Goal: Task Accomplishment & Management: Complete application form

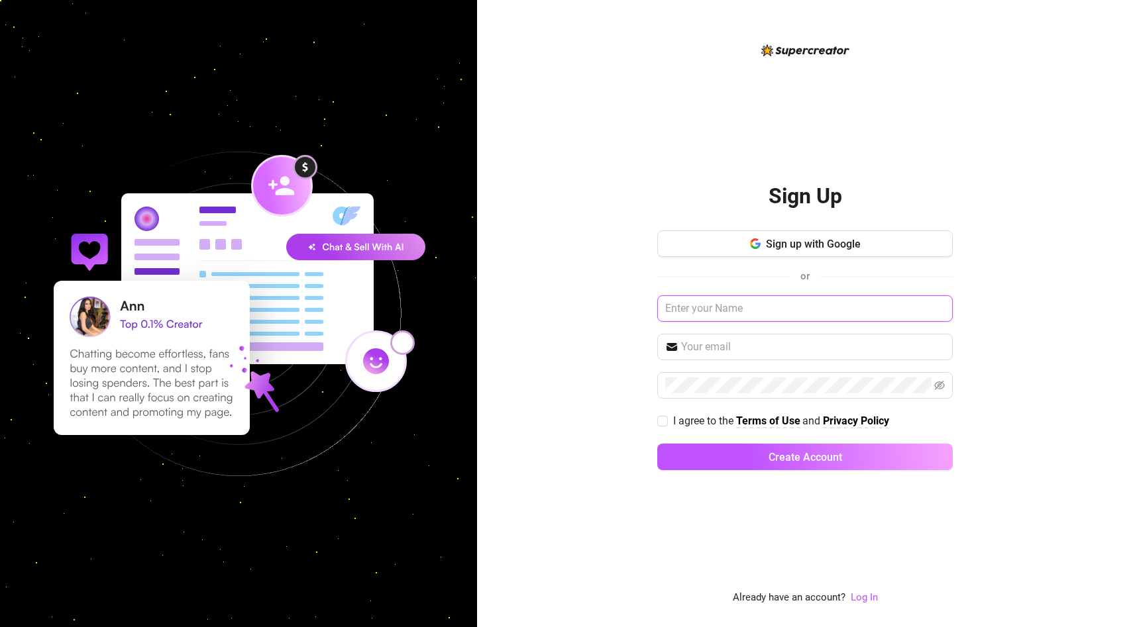
click at [724, 305] on input "text" at bounding box center [804, 308] width 295 height 26
type input "me"
click at [746, 260] on div "Sign up with Google or me I agree to the Terms of Use and Privacy Policy Create…" at bounding box center [804, 356] width 295 height 252
click at [750, 249] on span "button" at bounding box center [755, 244] width 11 height 13
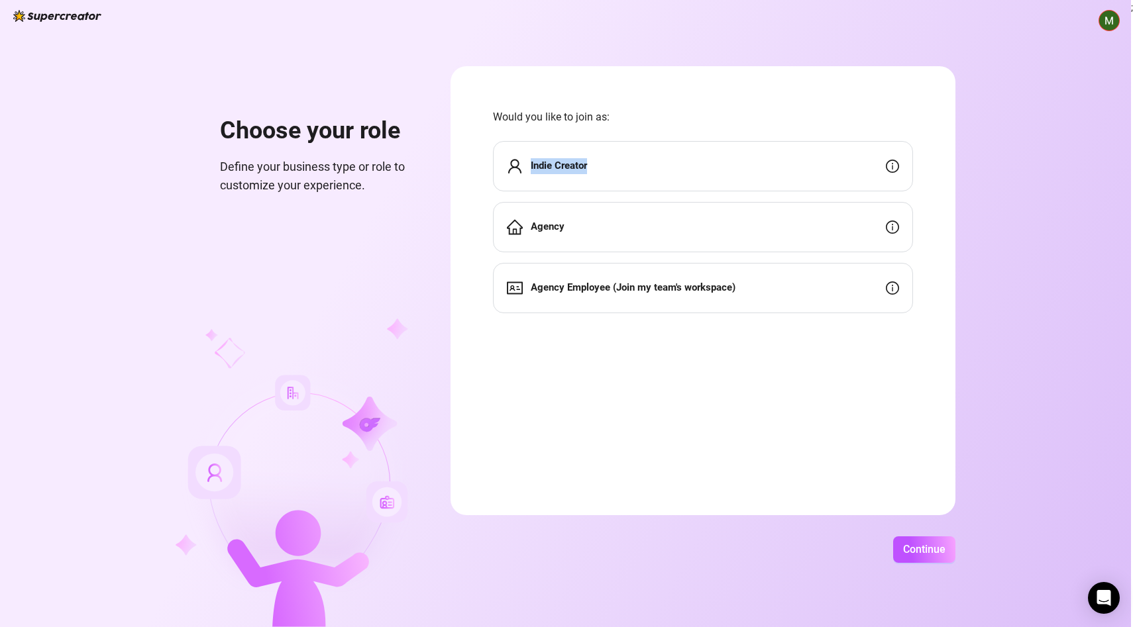
click at [728, 158] on div "Indie Creator" at bounding box center [703, 166] width 420 height 50
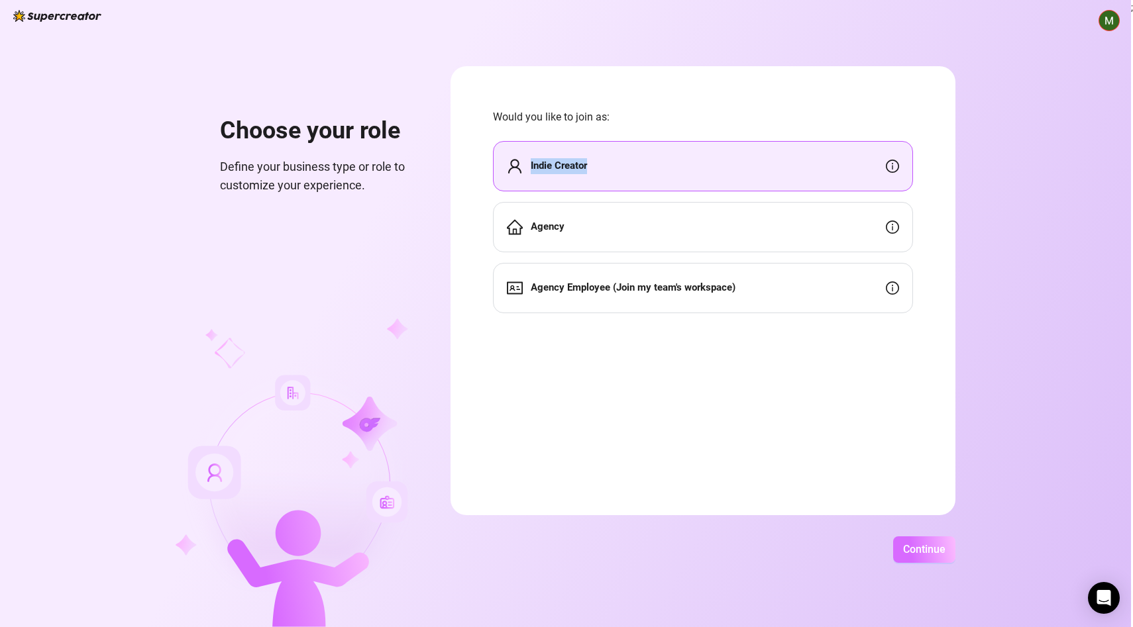
click at [929, 544] on span "Continue" at bounding box center [924, 549] width 42 height 13
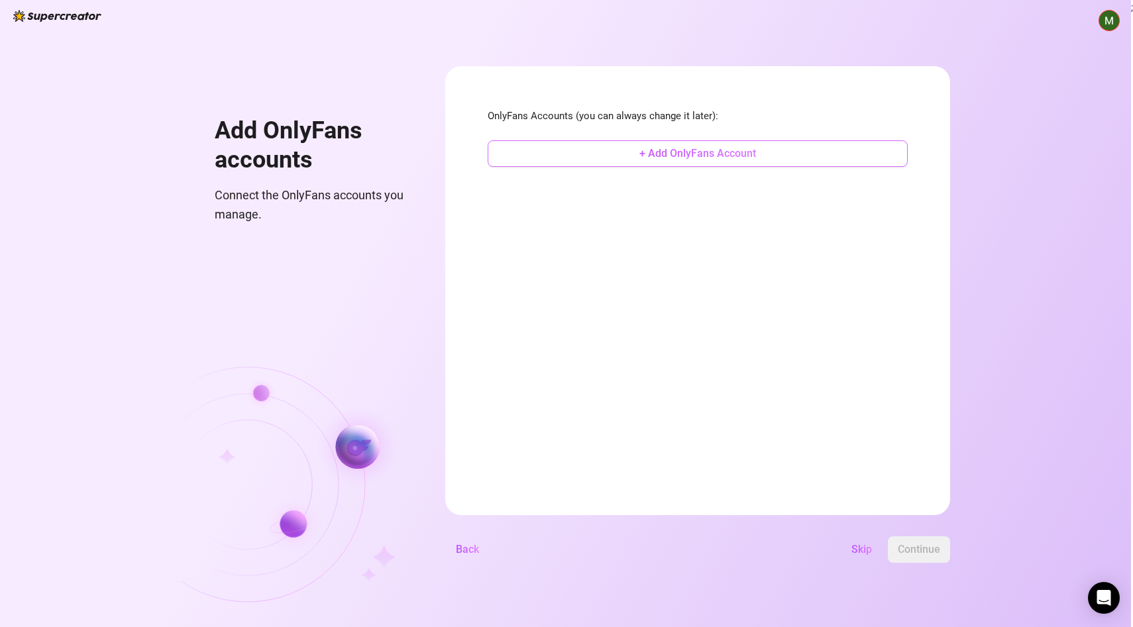
click at [709, 149] on span "+ Add OnlyFans Account" at bounding box center [697, 153] width 117 height 13
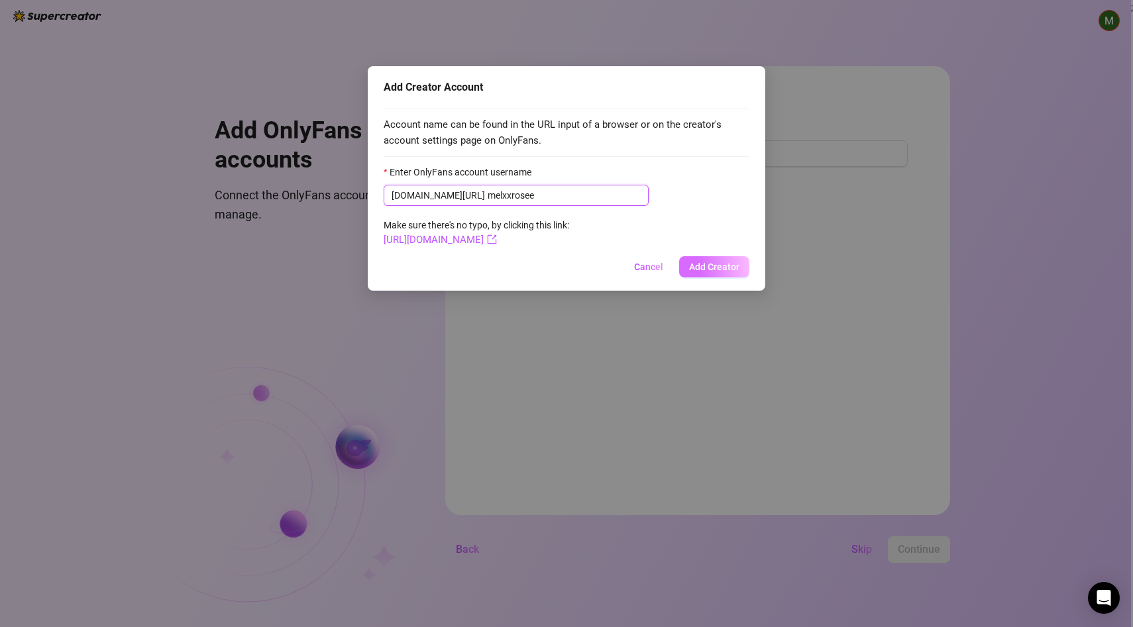
type input "melxxrosee"
click at [723, 264] on span "Add Creator" at bounding box center [714, 267] width 50 height 11
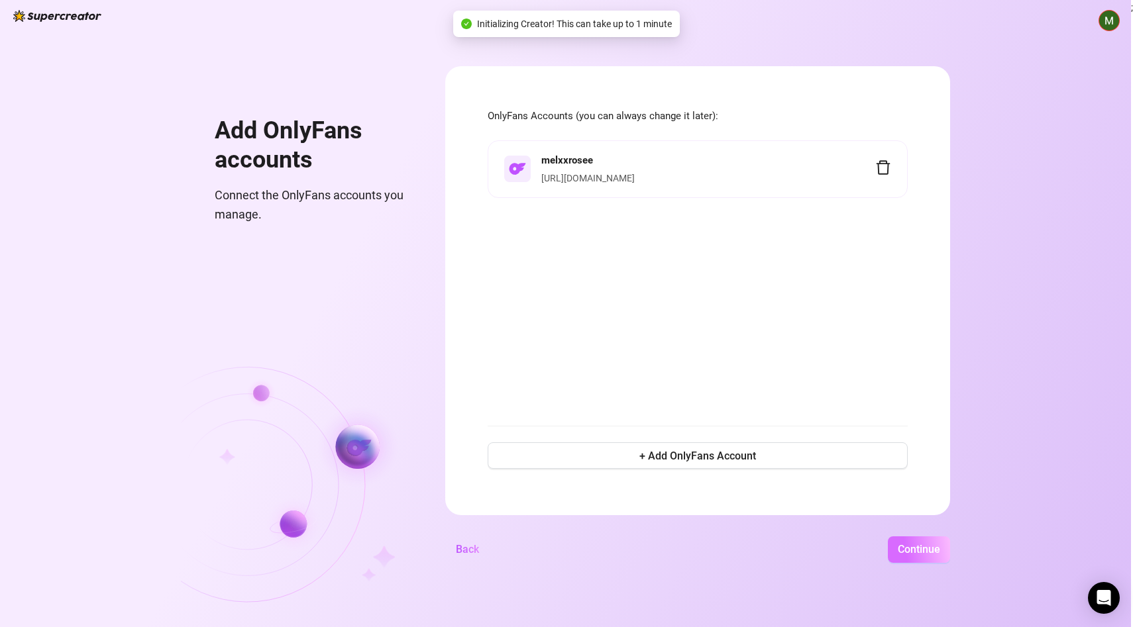
click at [899, 555] on span "Continue" at bounding box center [918, 549] width 42 height 13
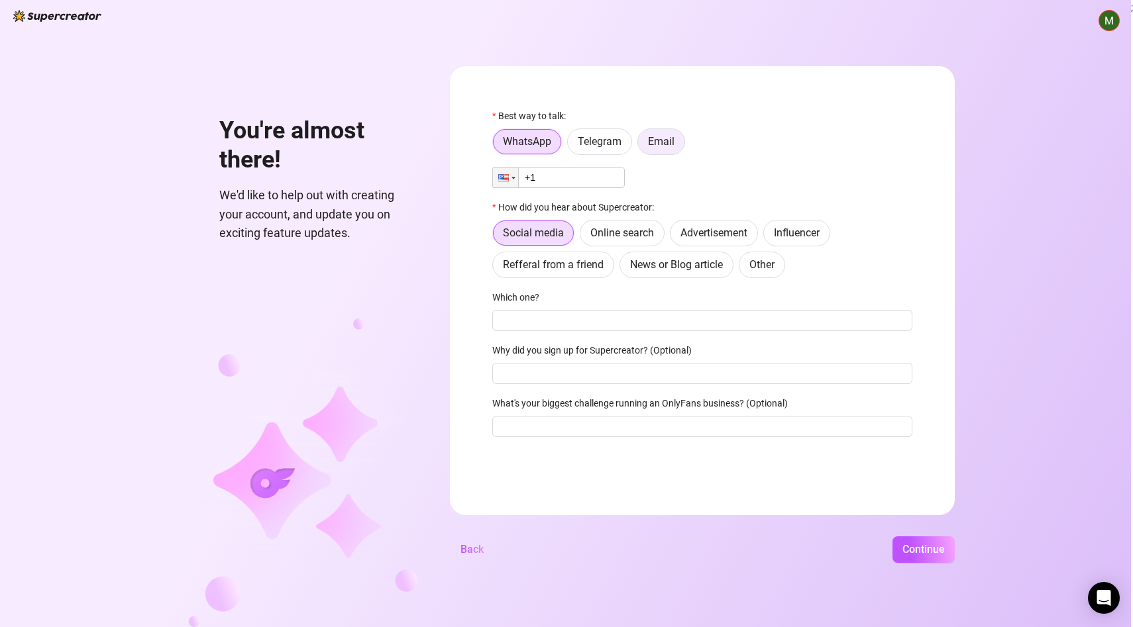
click at [654, 148] on span "Email" at bounding box center [661, 141] width 26 height 13
click at [641, 145] on input "Email" at bounding box center [641, 145] width 0 height 0
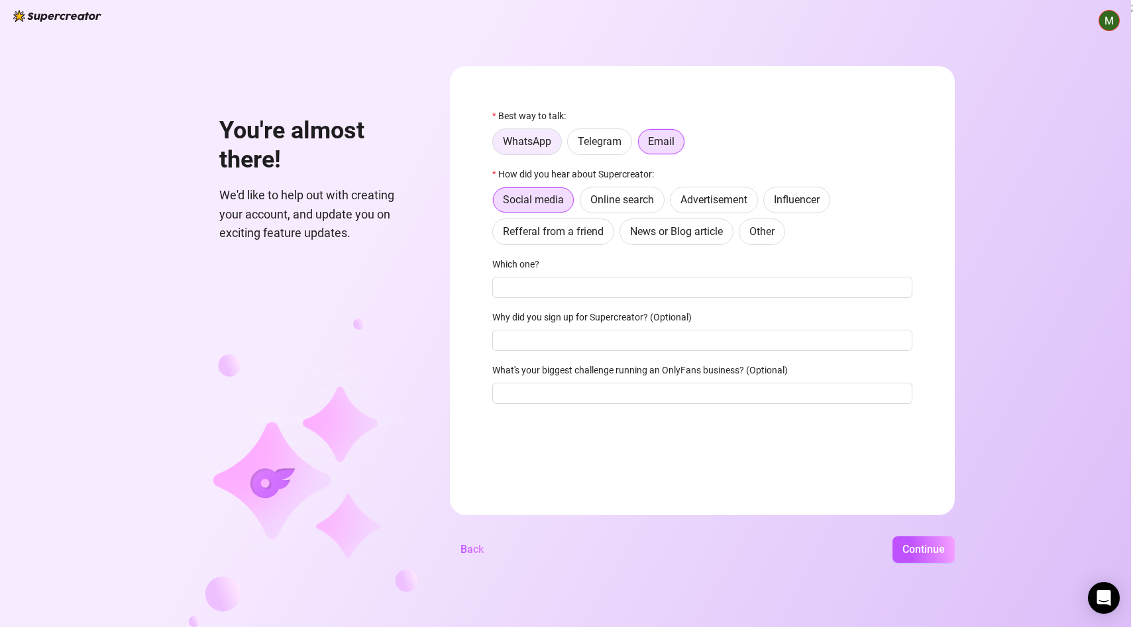
click at [537, 142] on span "WhatsApp" at bounding box center [527, 141] width 48 height 13
click at [496, 145] on input "WhatsApp" at bounding box center [496, 145] width 0 height 0
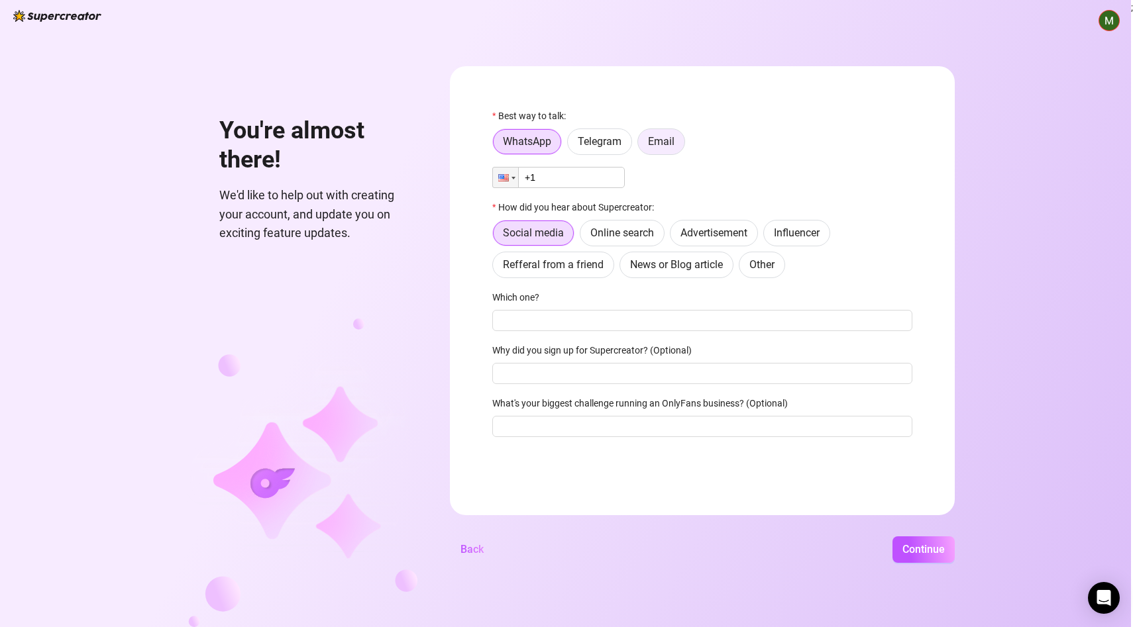
click at [646, 150] on label "Email" at bounding box center [661, 141] width 48 height 26
click at [641, 145] on input "Email" at bounding box center [641, 145] width 0 height 0
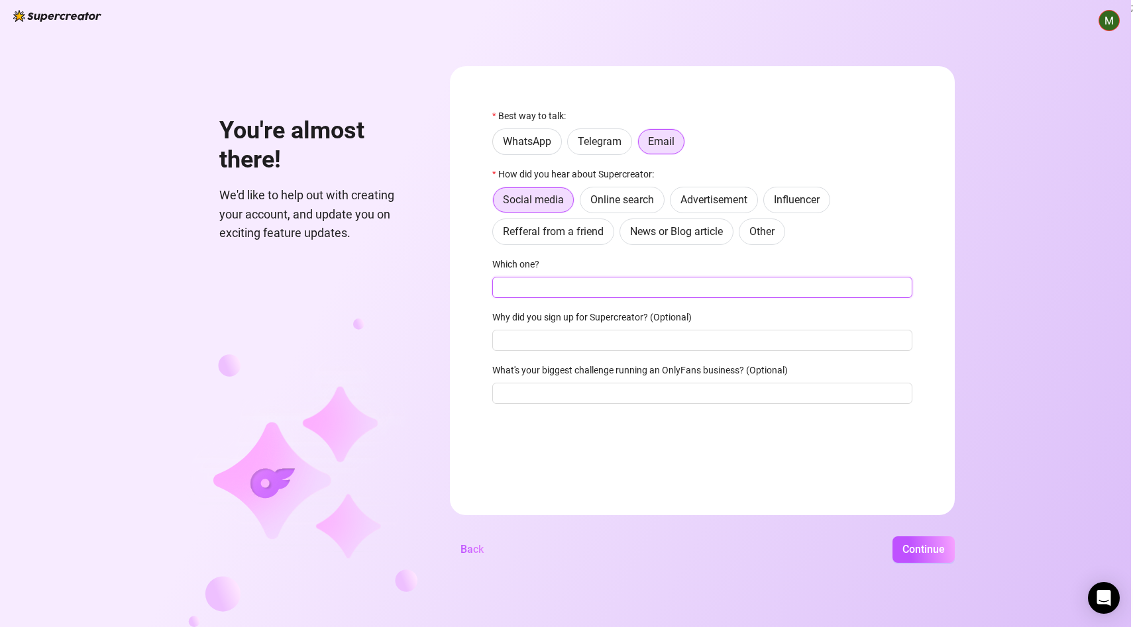
click at [535, 288] on input "Which one?" at bounding box center [702, 287] width 420 height 21
click at [601, 203] on span "Online search" at bounding box center [622, 199] width 64 height 13
click at [584, 203] on input "Online search" at bounding box center [584, 203] width 0 height 0
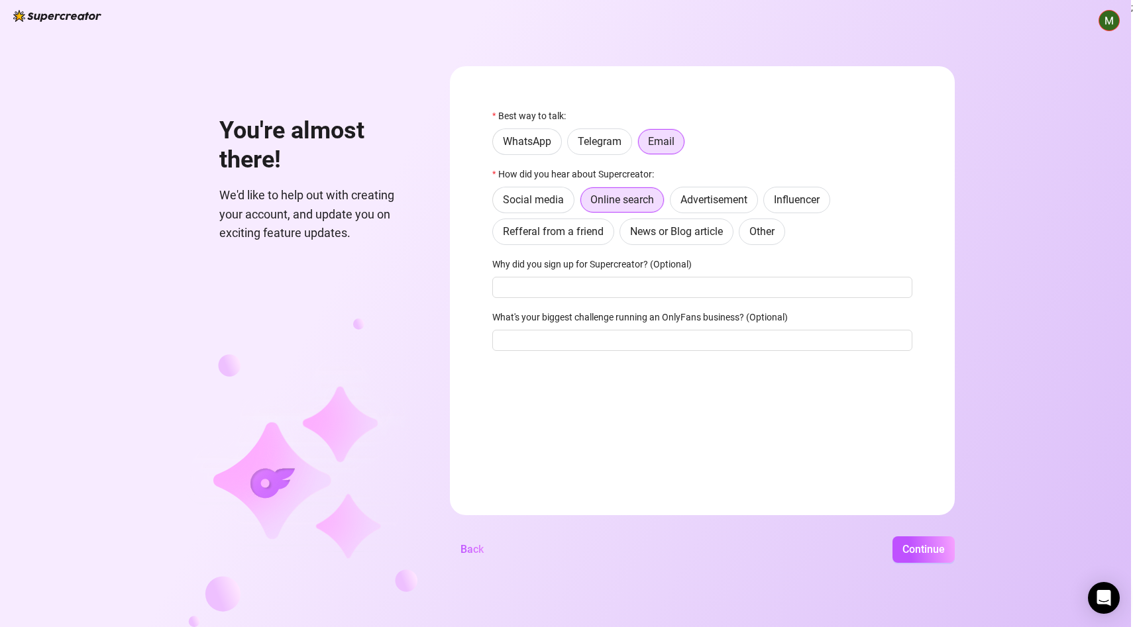
click at [527, 185] on div "How did you hear about Supercreator:" at bounding box center [702, 177] width 420 height 20
click at [529, 190] on label "Social media" at bounding box center [533, 200] width 82 height 26
click at [496, 203] on input "Social media" at bounding box center [496, 203] width 0 height 0
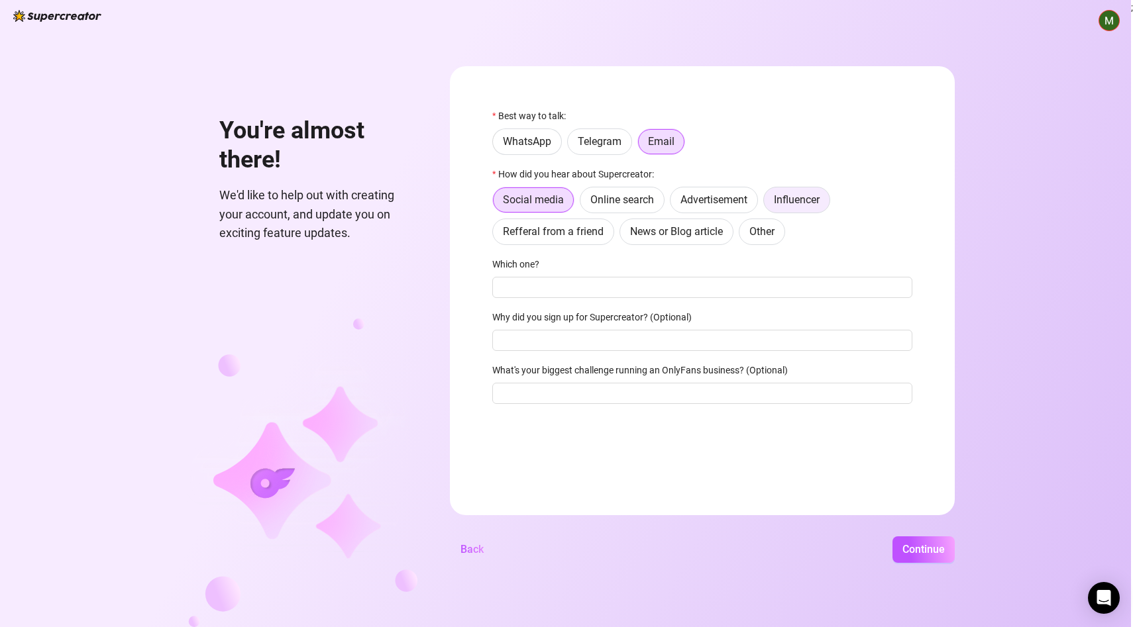
click at [817, 187] on label "Influencer" at bounding box center [796, 200] width 67 height 26
click at [767, 203] on input "Influencer" at bounding box center [767, 203] width 0 height 0
click at [656, 282] on input "Which one?" at bounding box center [702, 287] width 420 height 21
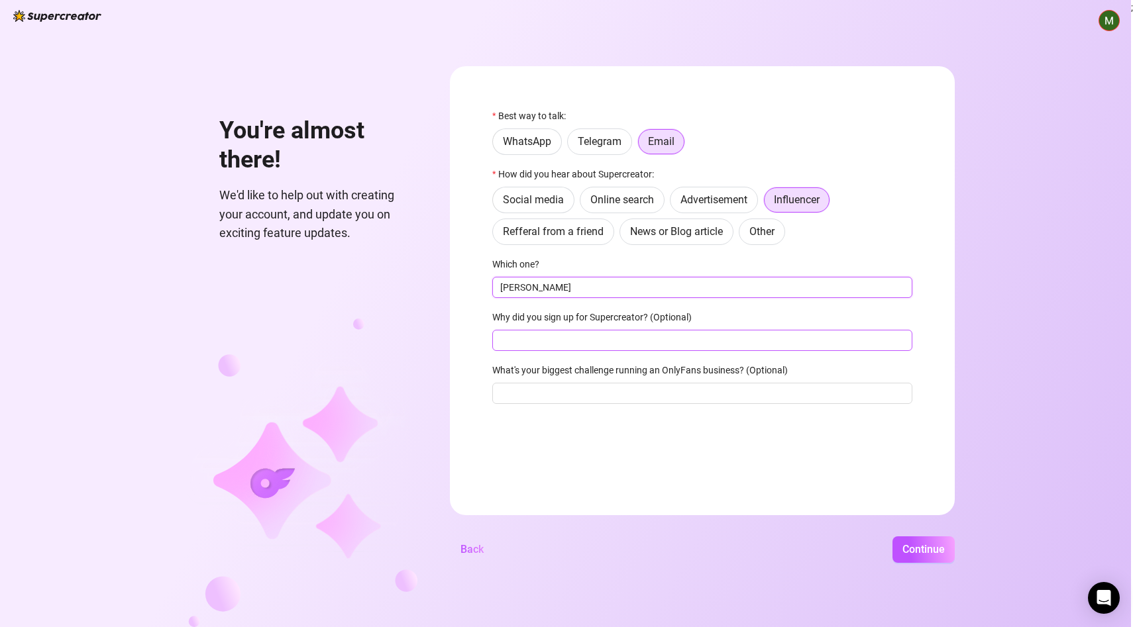
type input "[PERSON_NAME]"
click at [638, 344] on input "Why did you sign up for Supercreator? (Optional)" at bounding box center [702, 340] width 420 height 21
type input "need chatters"
click at [652, 382] on div "What's your biggest challenge running an OnlyFans business? (Optional)" at bounding box center [702, 373] width 420 height 20
click at [656, 394] on input "What's your biggest challenge running an OnlyFans business? (Optional)" at bounding box center [702, 393] width 420 height 21
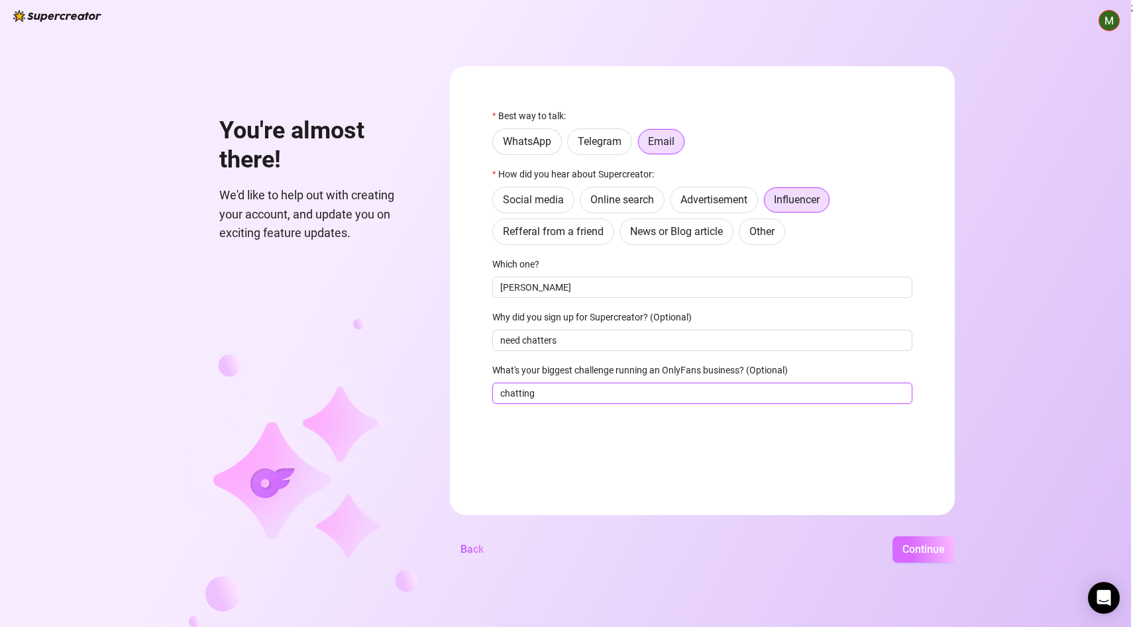
type input "chatting"
click at [948, 556] on button "Continue" at bounding box center [923, 549] width 62 height 26
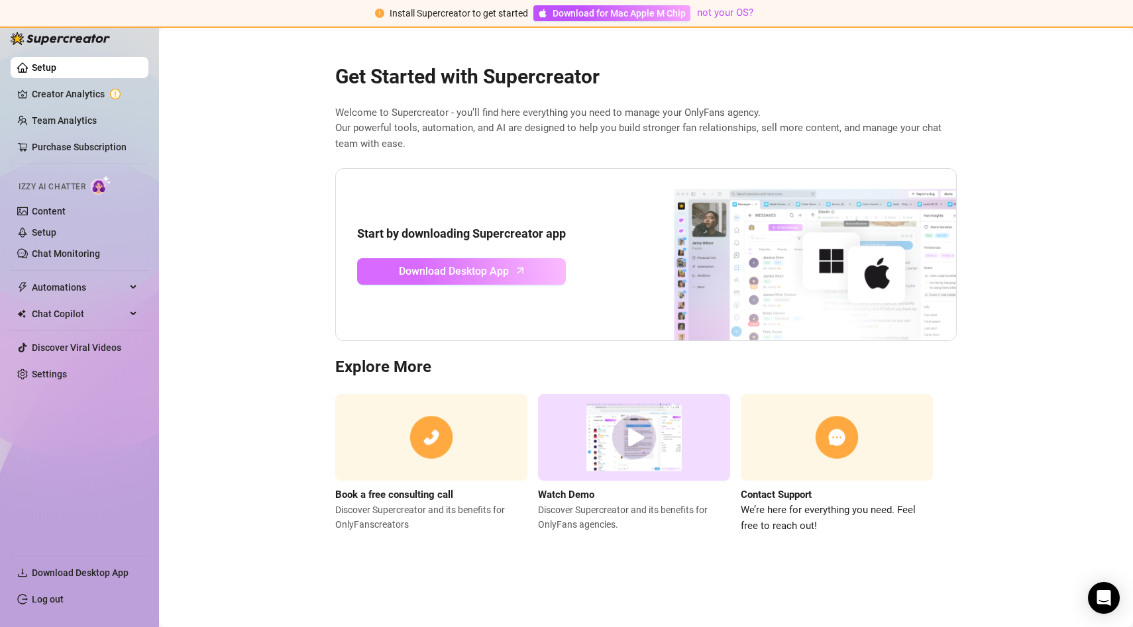
click at [466, 268] on span "Download Desktop App" at bounding box center [454, 271] width 110 height 17
click at [78, 250] on link "Chat Monitoring" at bounding box center [66, 253] width 68 height 11
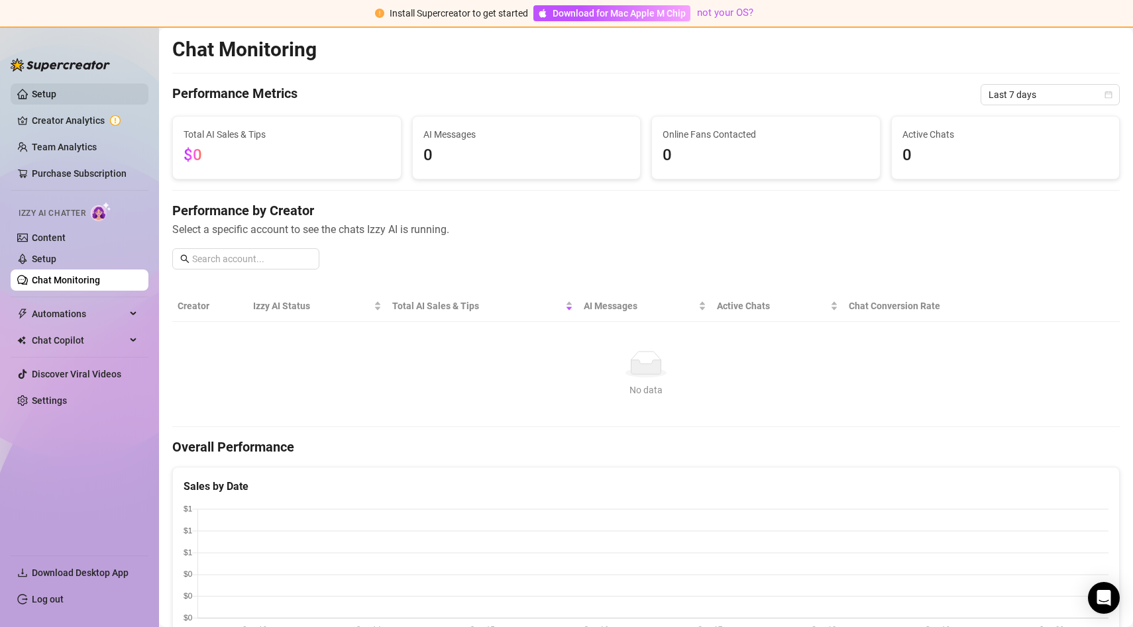
click at [56, 99] on link "Setup" at bounding box center [44, 94] width 25 height 11
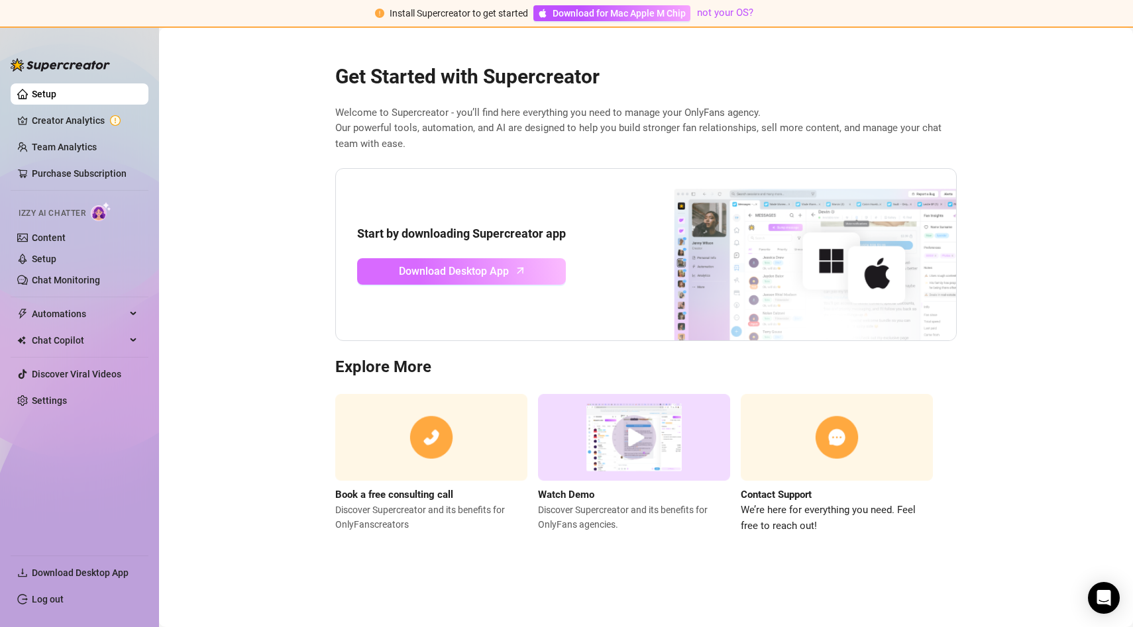
click at [460, 272] on span "Download Desktop App" at bounding box center [454, 271] width 110 height 17
